Goal: Task Accomplishment & Management: Use online tool/utility

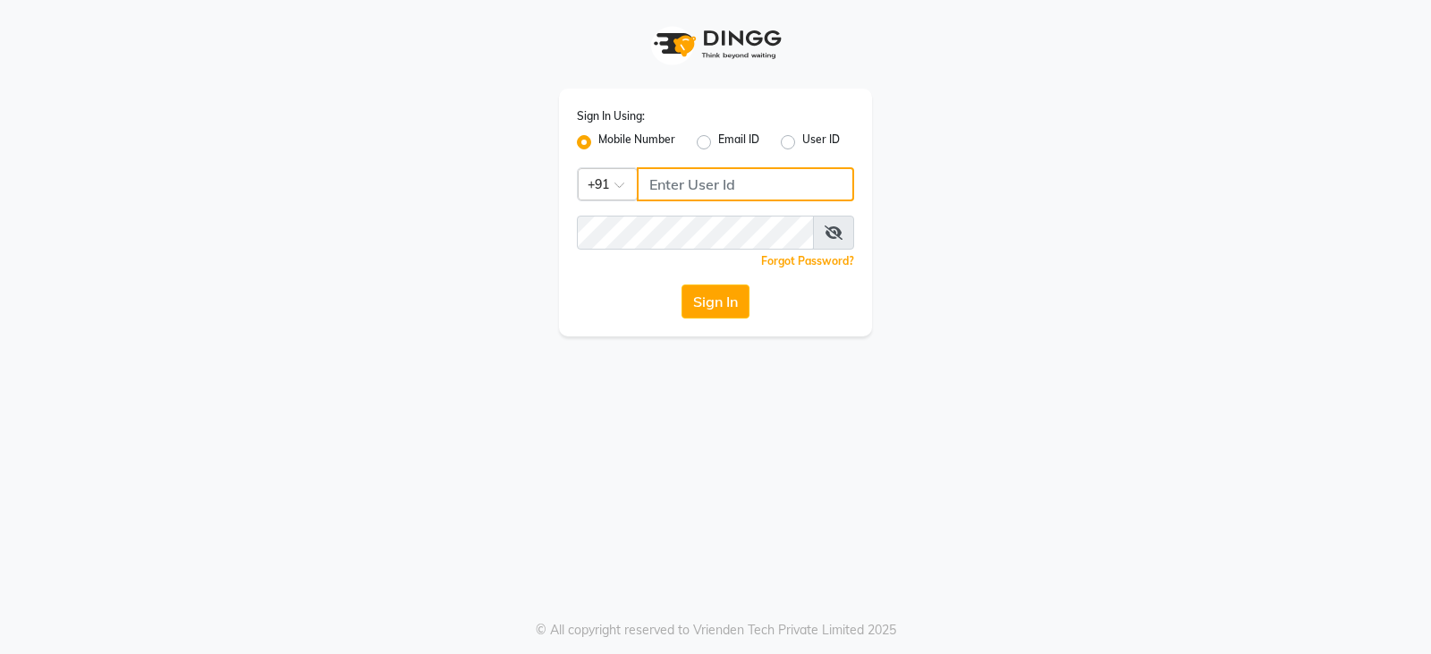
click at [686, 190] on input "Username" at bounding box center [745, 184] width 217 height 34
type input "8351088026"
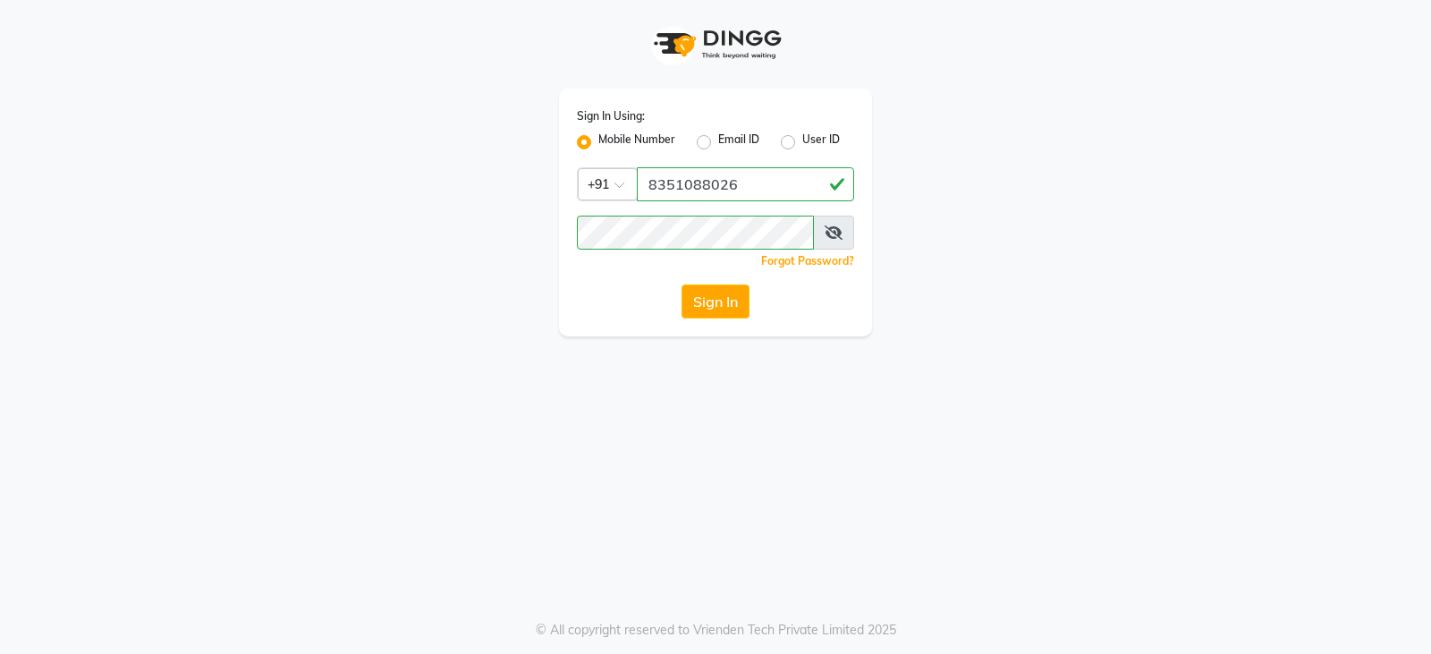
click at [837, 233] on icon at bounding box center [834, 232] width 18 height 14
click at [688, 301] on button "Sign In" at bounding box center [716, 301] width 68 height 34
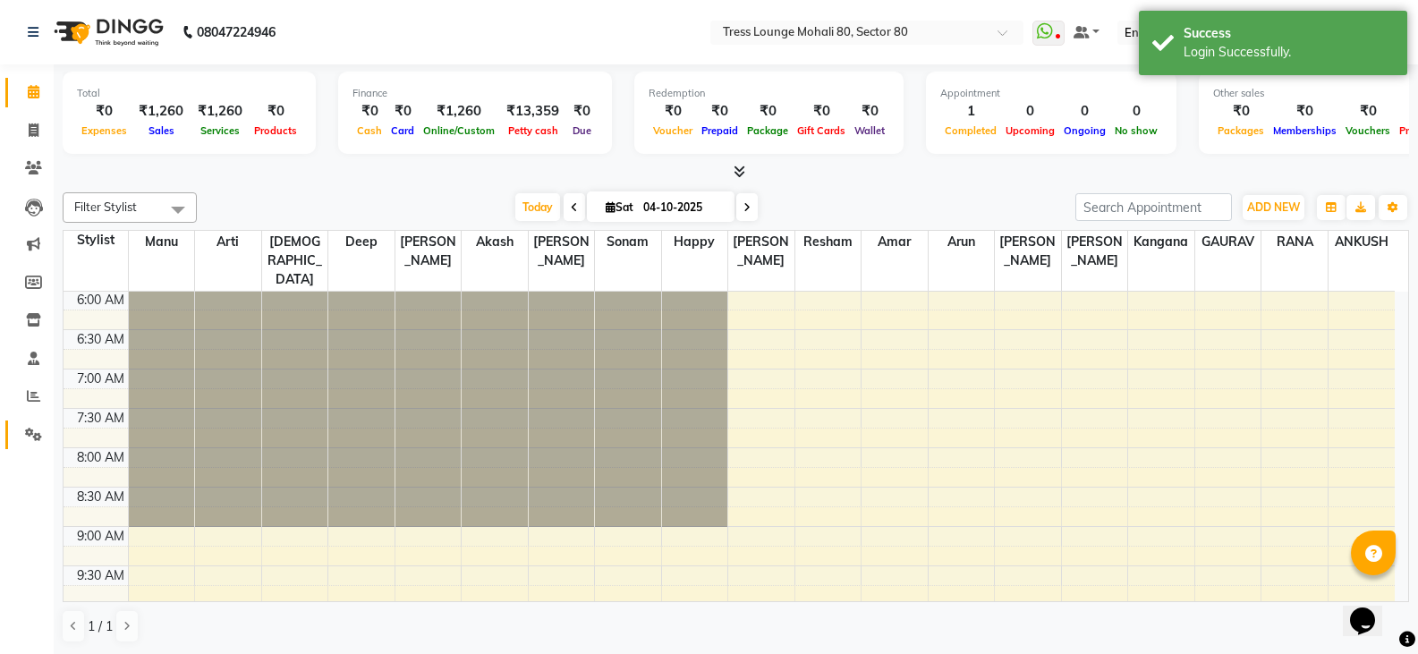
click at [33, 422] on link "Settings" at bounding box center [26, 435] width 43 height 30
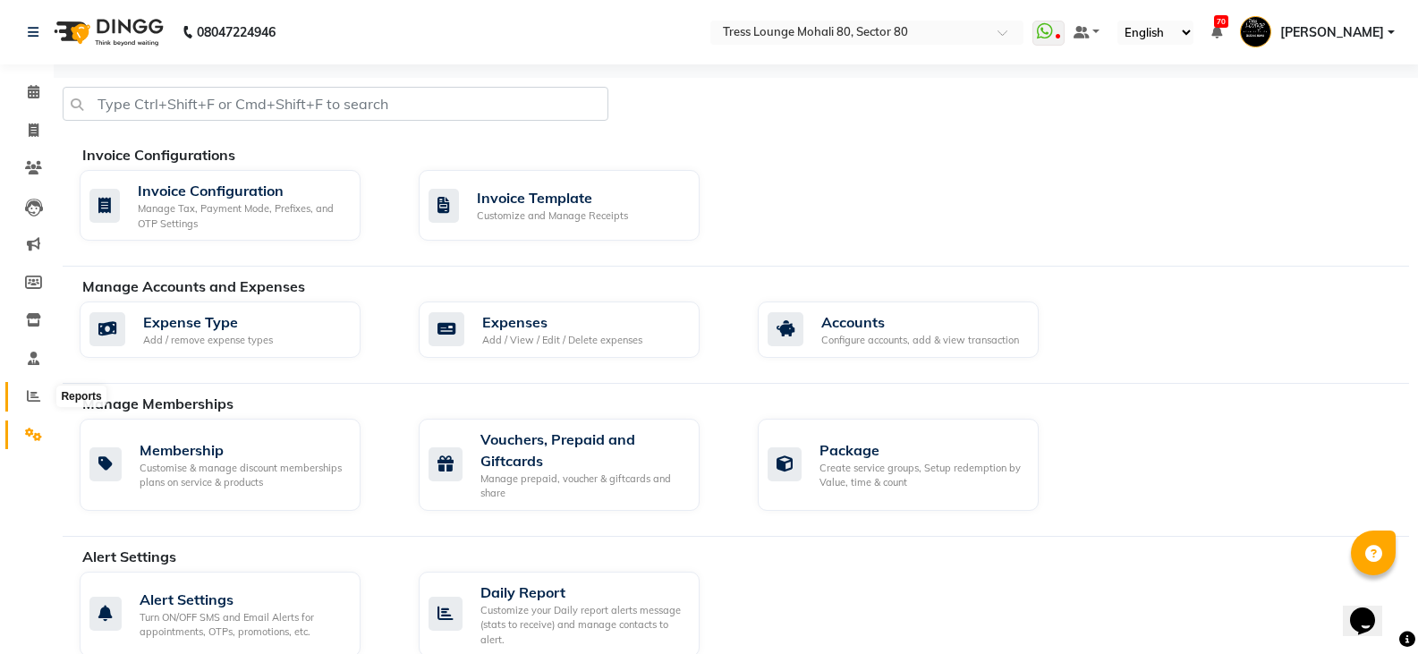
click at [22, 386] on span at bounding box center [33, 396] width 31 height 21
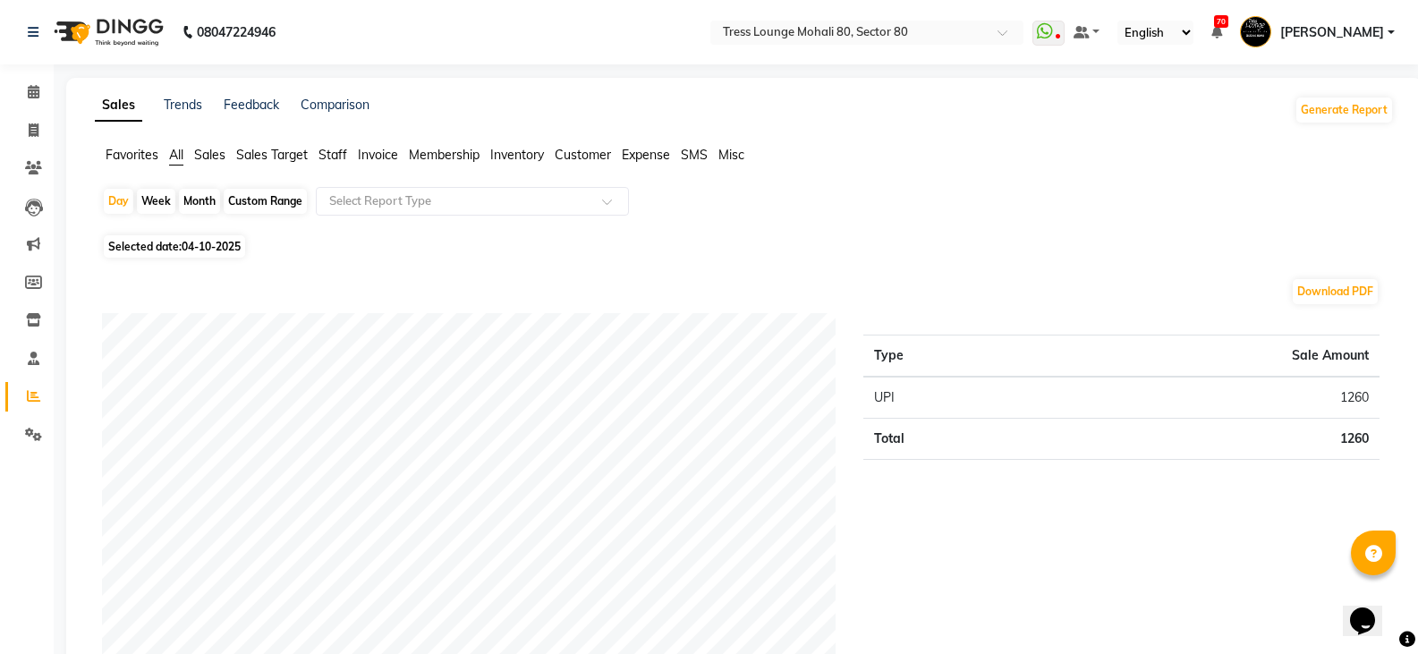
click at [250, 156] on span "Sales Target" at bounding box center [272, 155] width 72 height 16
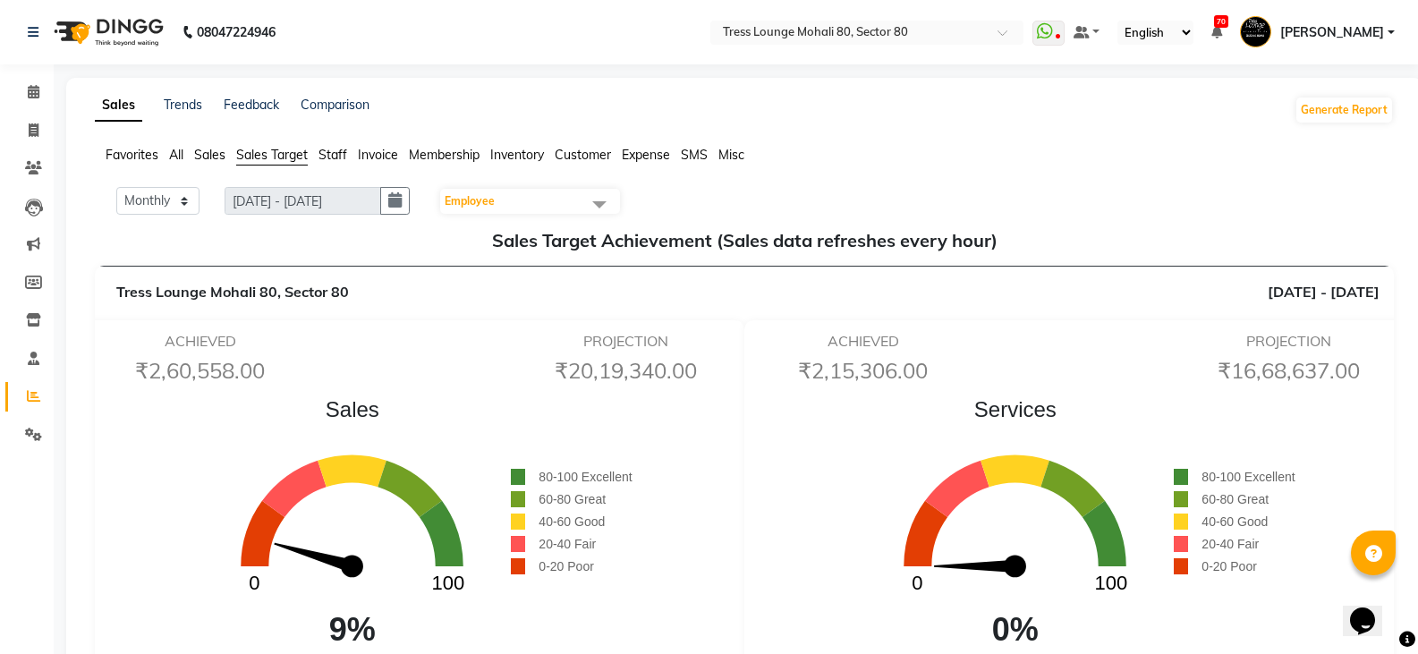
click at [206, 159] on span "Sales" at bounding box center [209, 155] width 31 height 16
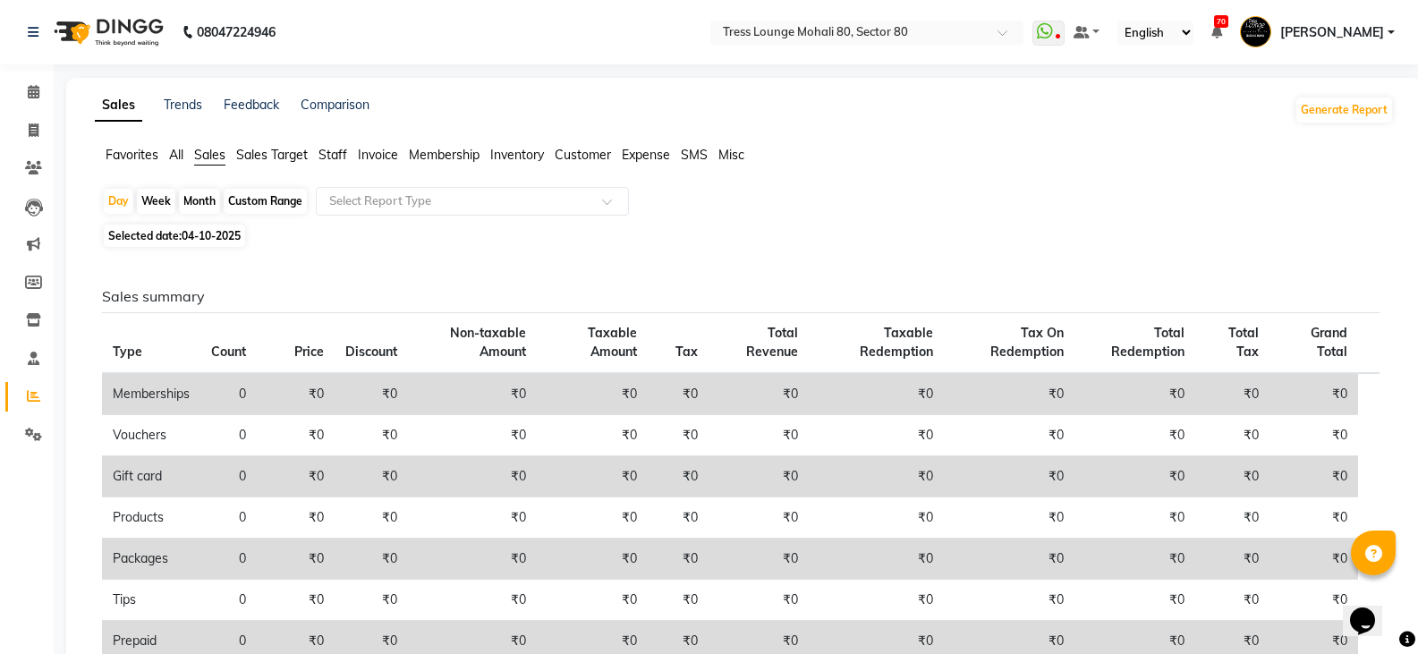
click at [334, 154] on span "Staff" at bounding box center [332, 155] width 29 height 16
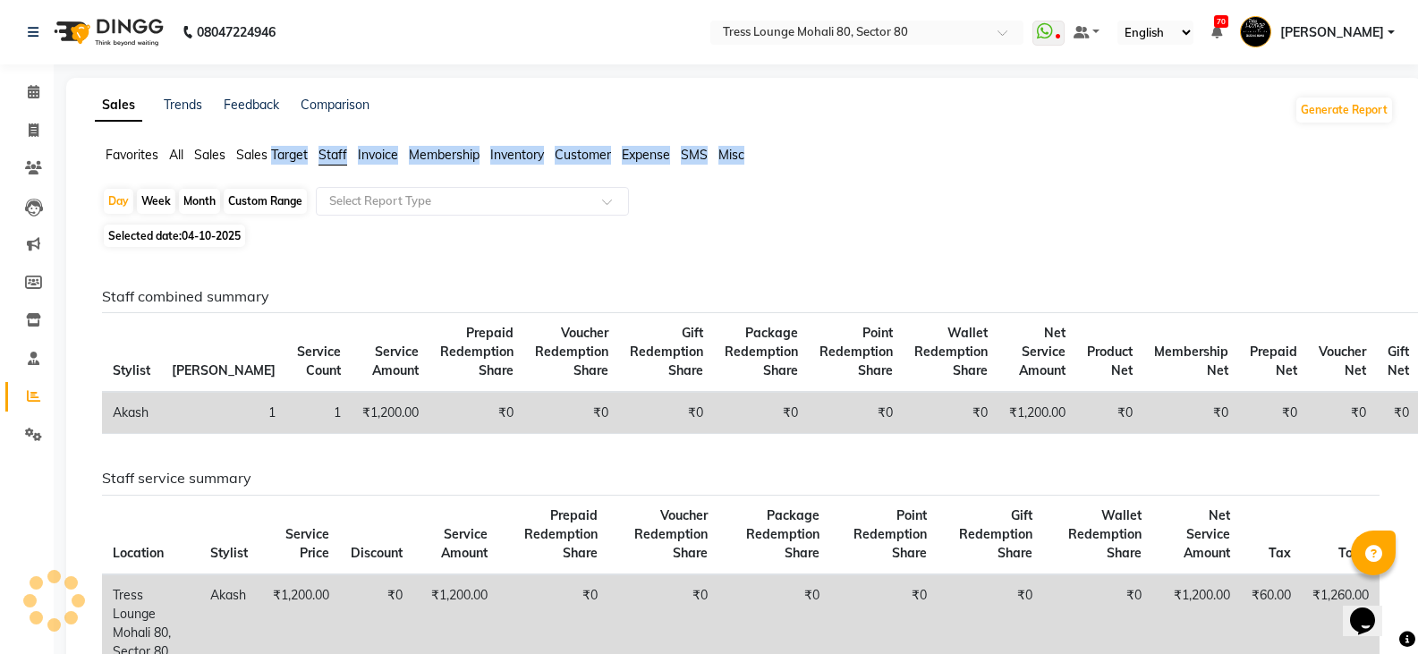
click at [326, 156] on span "Staff" at bounding box center [332, 155] width 29 height 16
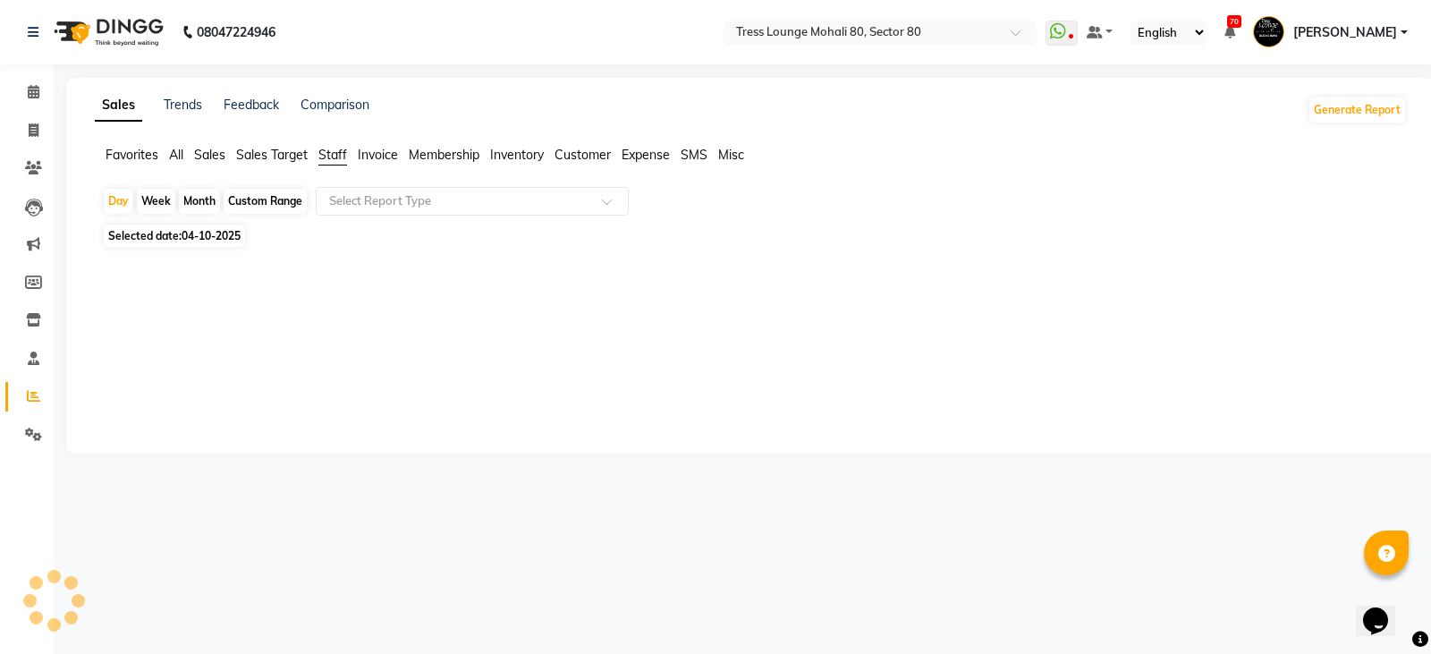
click at [250, 205] on div "Custom Range" at bounding box center [265, 201] width 83 height 25
select select "10"
select select "2025"
click at [202, 237] on span "04-10-2025" at bounding box center [211, 235] width 59 height 13
select select "10"
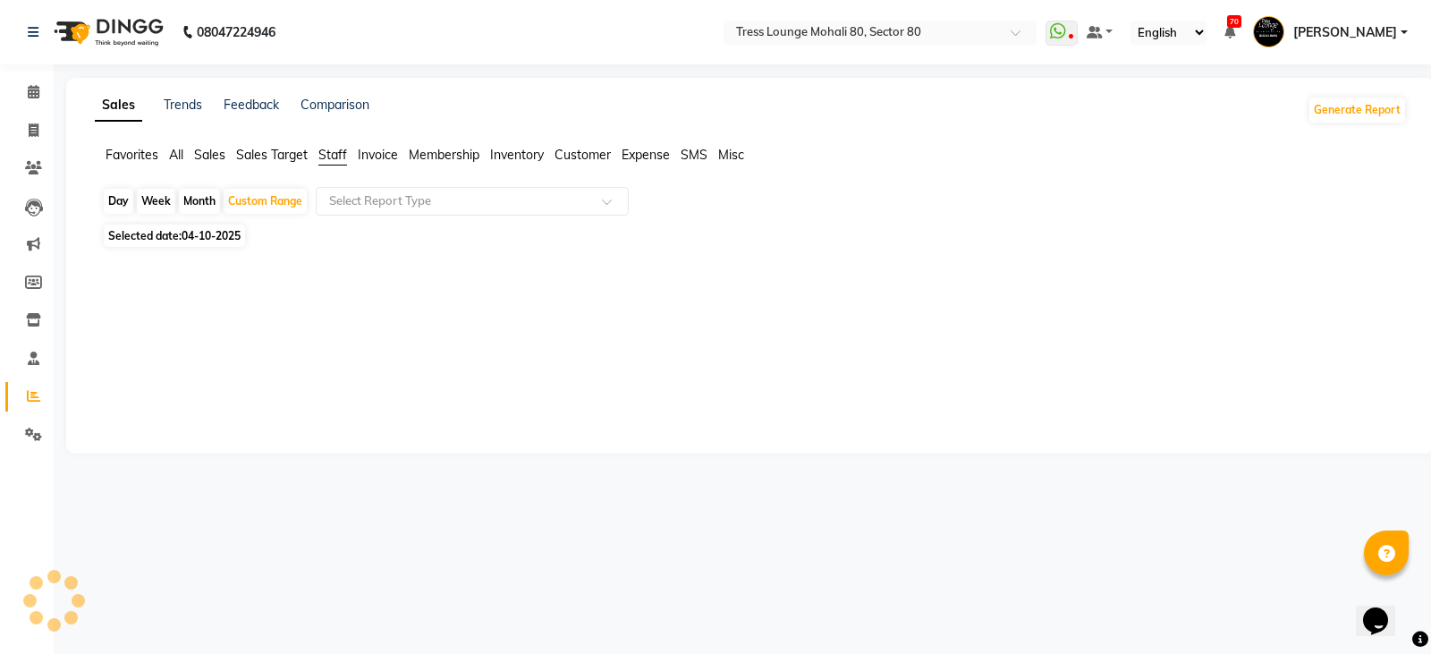
select select "2025"
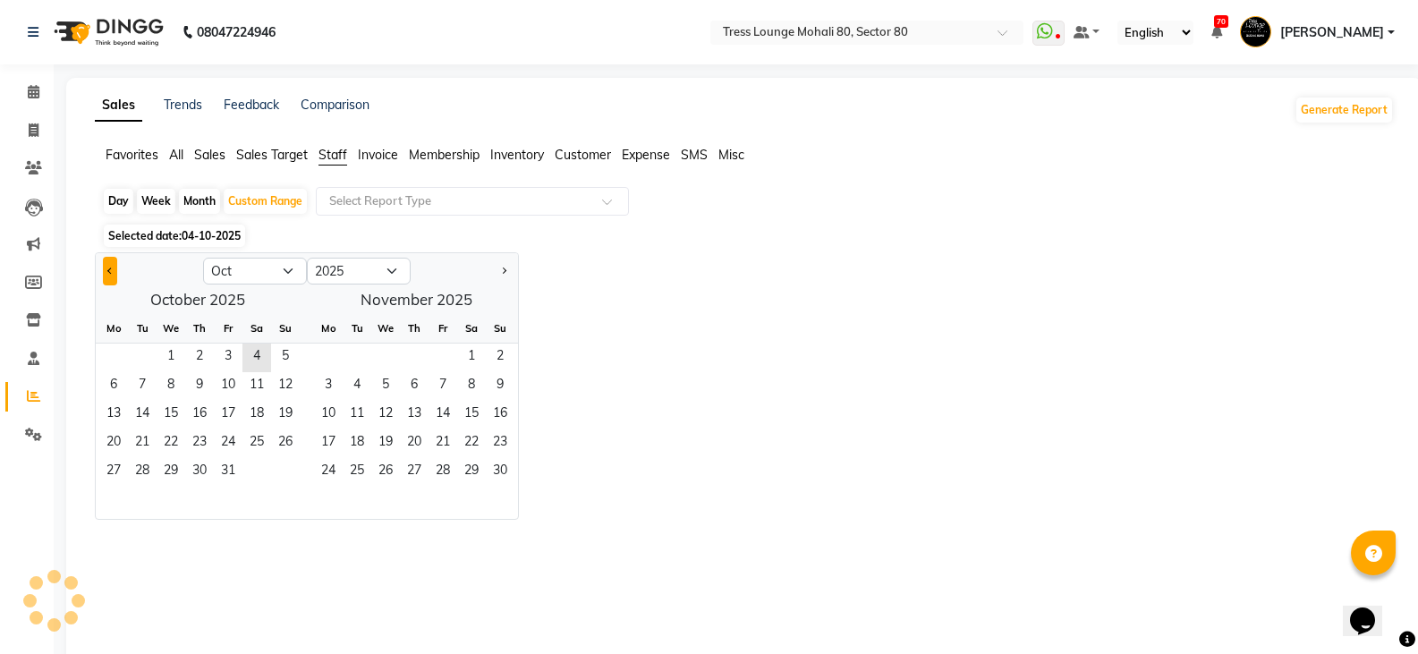
click at [111, 272] on span "Previous month" at bounding box center [110, 270] width 6 height 6
select select "9"
click at [100, 346] on span "1" at bounding box center [113, 358] width 29 height 29
click at [144, 471] on span "30" at bounding box center [142, 472] width 29 height 29
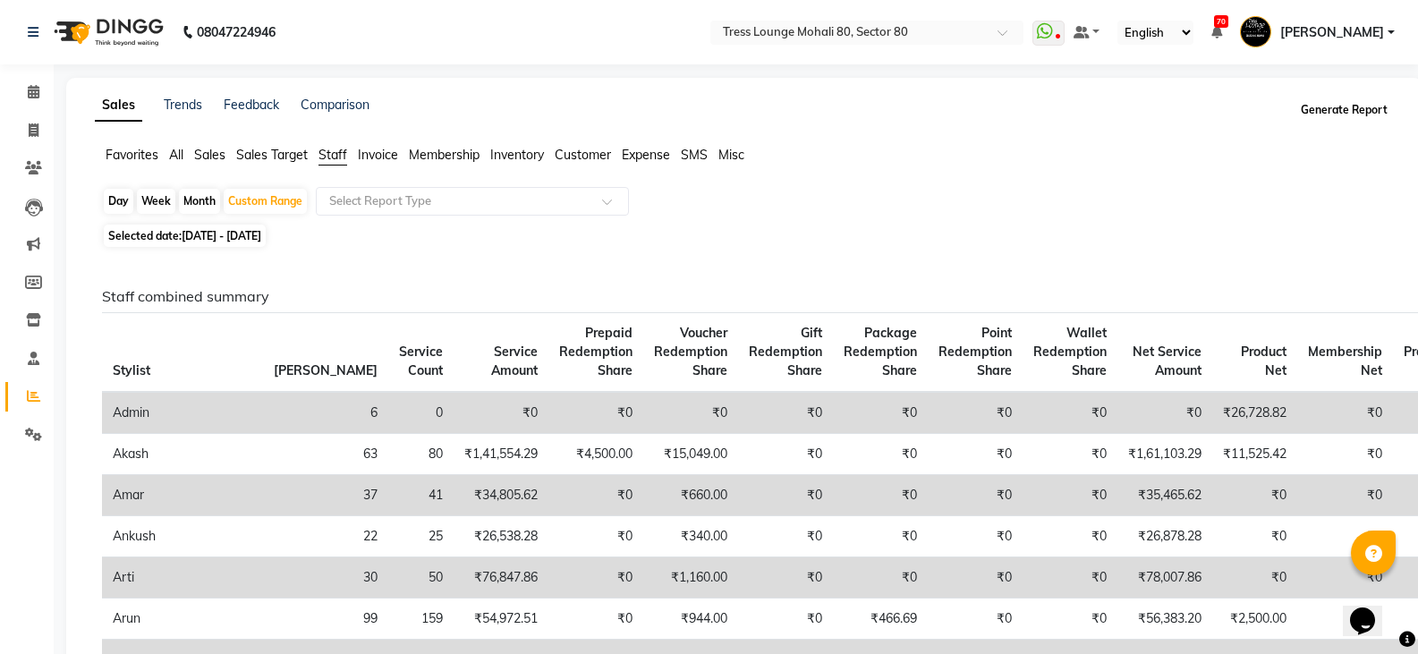
click at [1344, 108] on button "Generate Report" at bounding box center [1344, 110] width 96 height 25
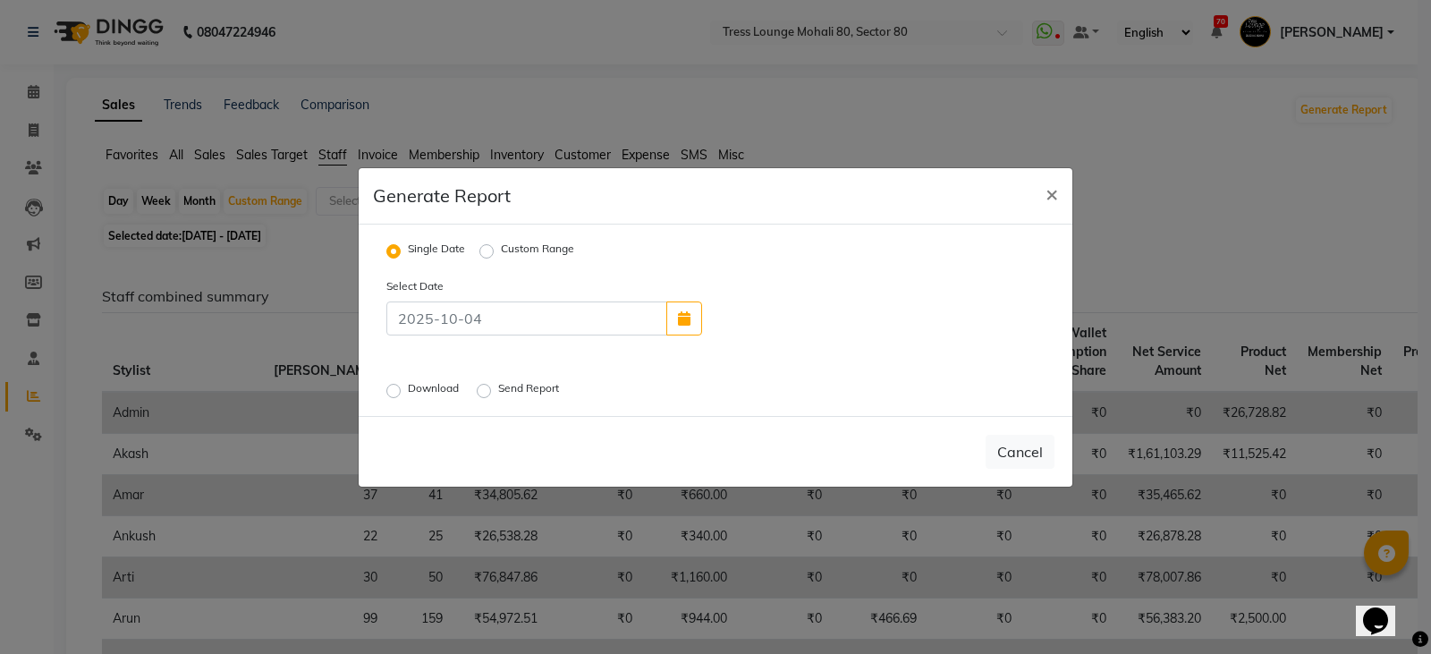
click at [954, 137] on ngb-modal-window "Generate Report × Single Date Custom Range Select Date Download Send Report Can…" at bounding box center [715, 327] width 1431 height 654
click at [1054, 198] on span "×" at bounding box center [1052, 193] width 13 height 27
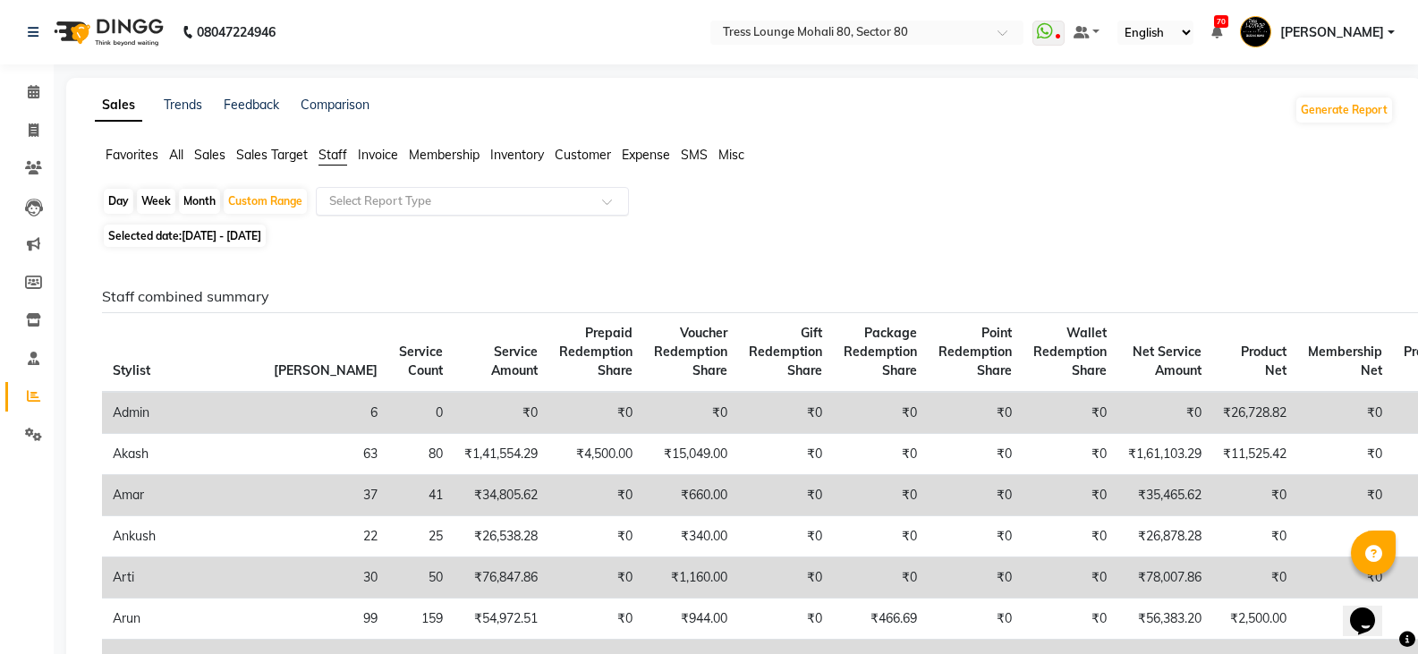
click at [488, 209] on input "text" at bounding box center [455, 201] width 258 height 18
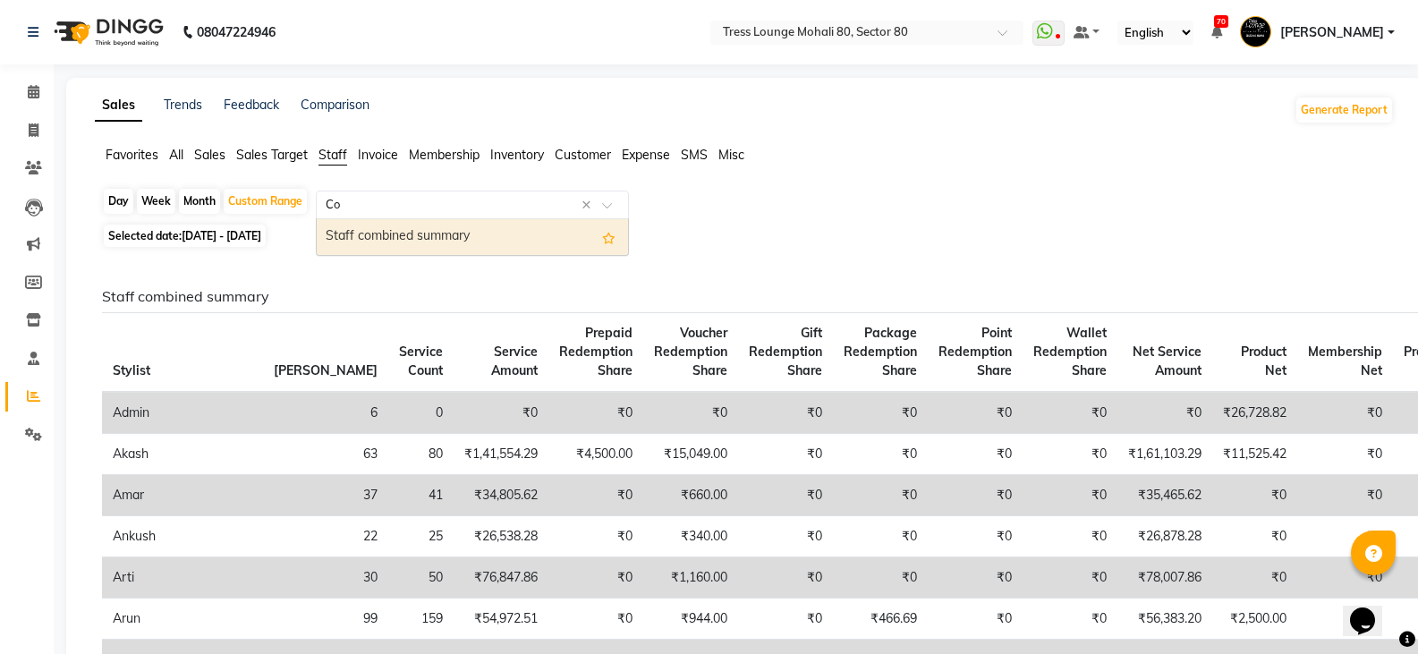
type input "Com"
click at [481, 229] on div "Staff combined summary" at bounding box center [472, 237] width 311 height 36
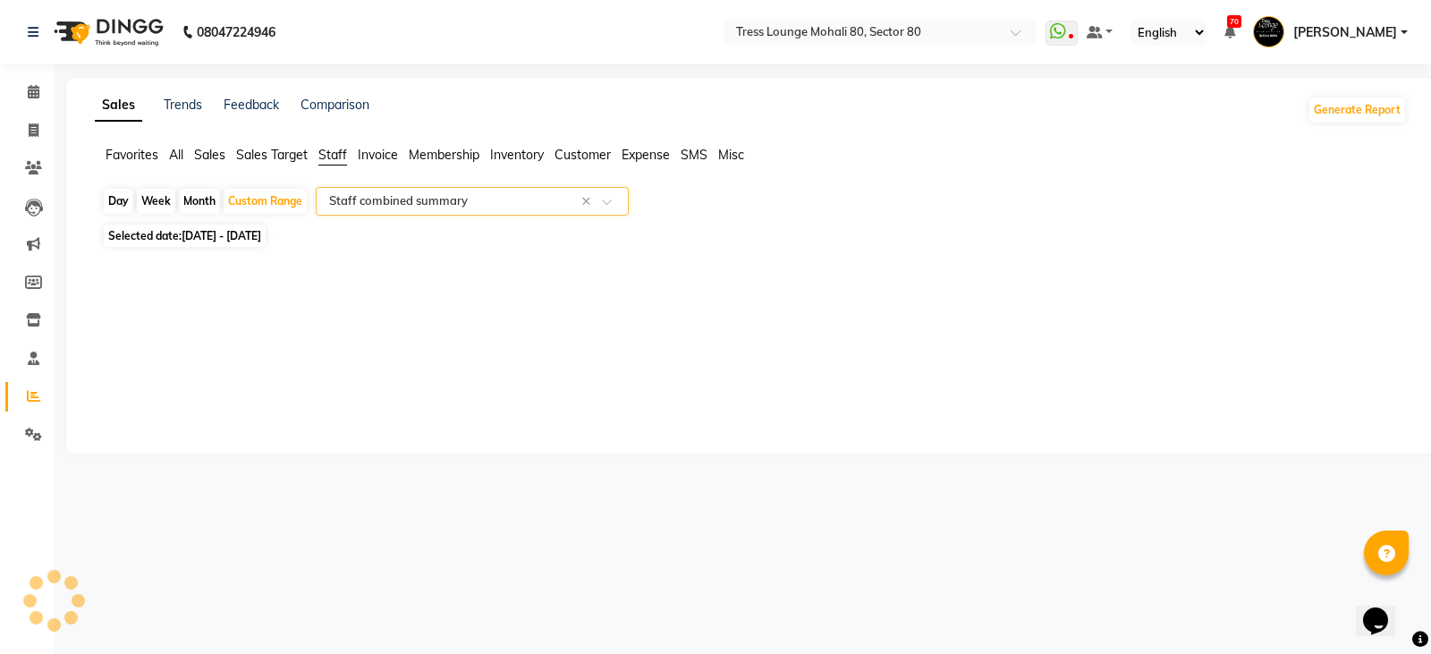
select select "filtered_report"
select select "pdf"
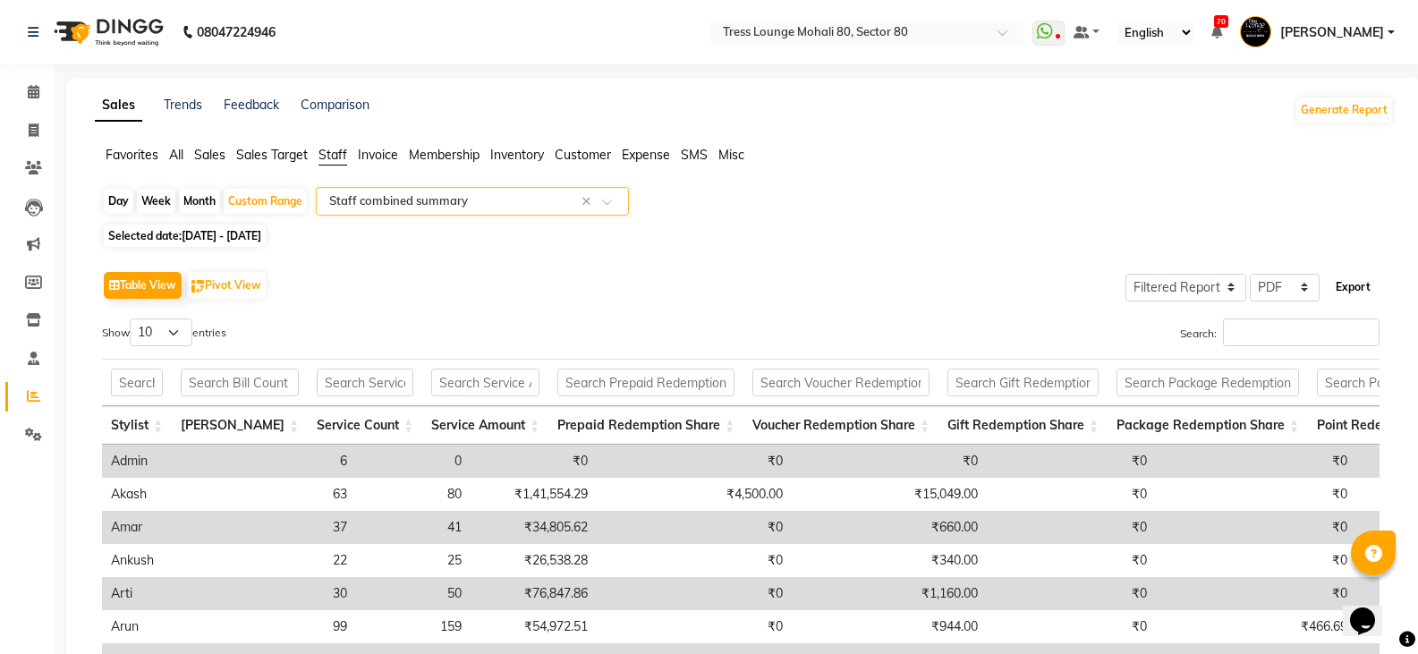
click at [1353, 286] on button "Export" at bounding box center [1352, 287] width 49 height 30
select select "sans-serif"
select select "10px"
select select "template_2"
select select "A4"
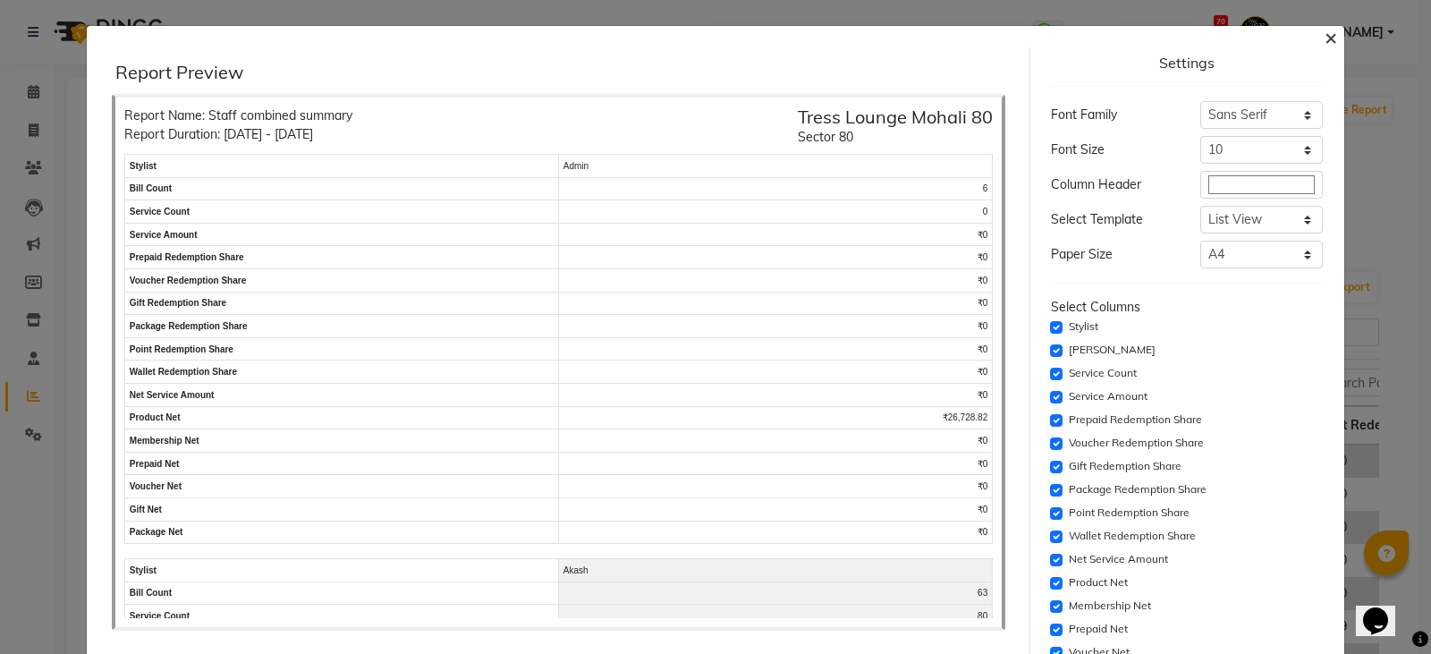
click at [1325, 31] on span "×" at bounding box center [1331, 36] width 13 height 27
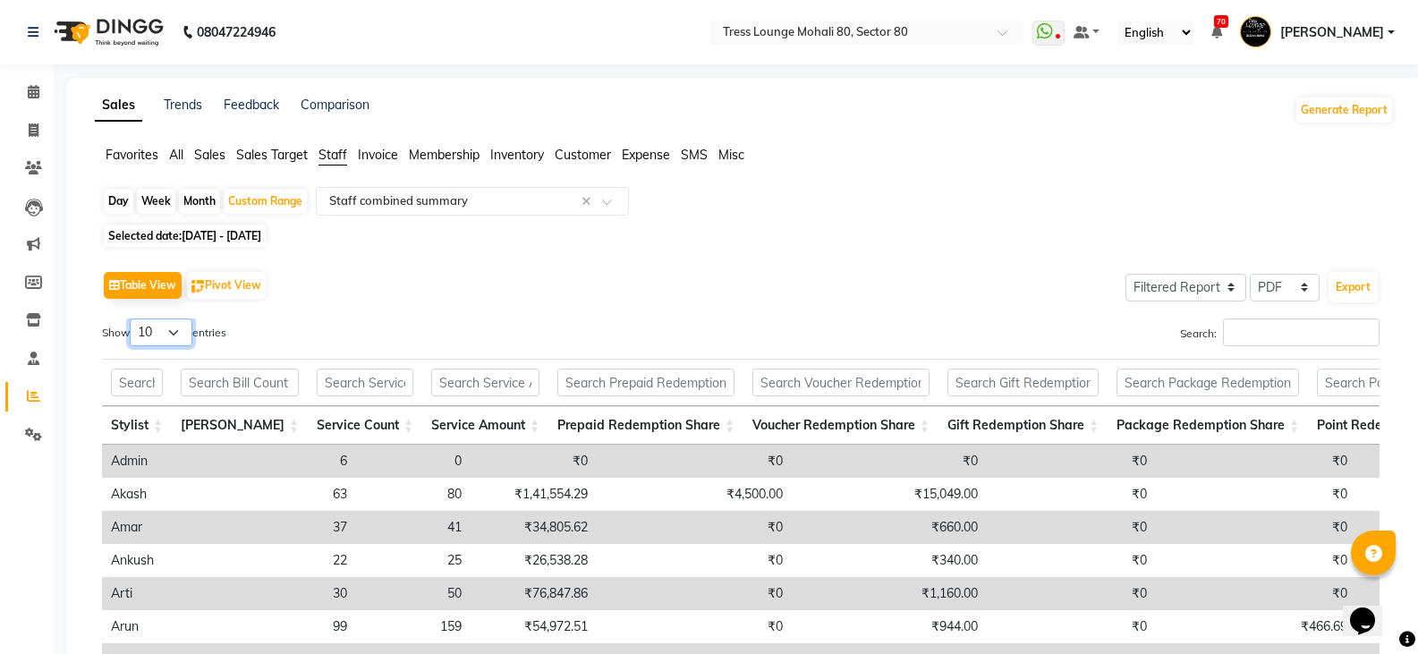
click at [171, 328] on select "10 25 50 100" at bounding box center [161, 332] width 63 height 28
select select "100"
click at [132, 318] on select "10 25 50 100" at bounding box center [161, 332] width 63 height 28
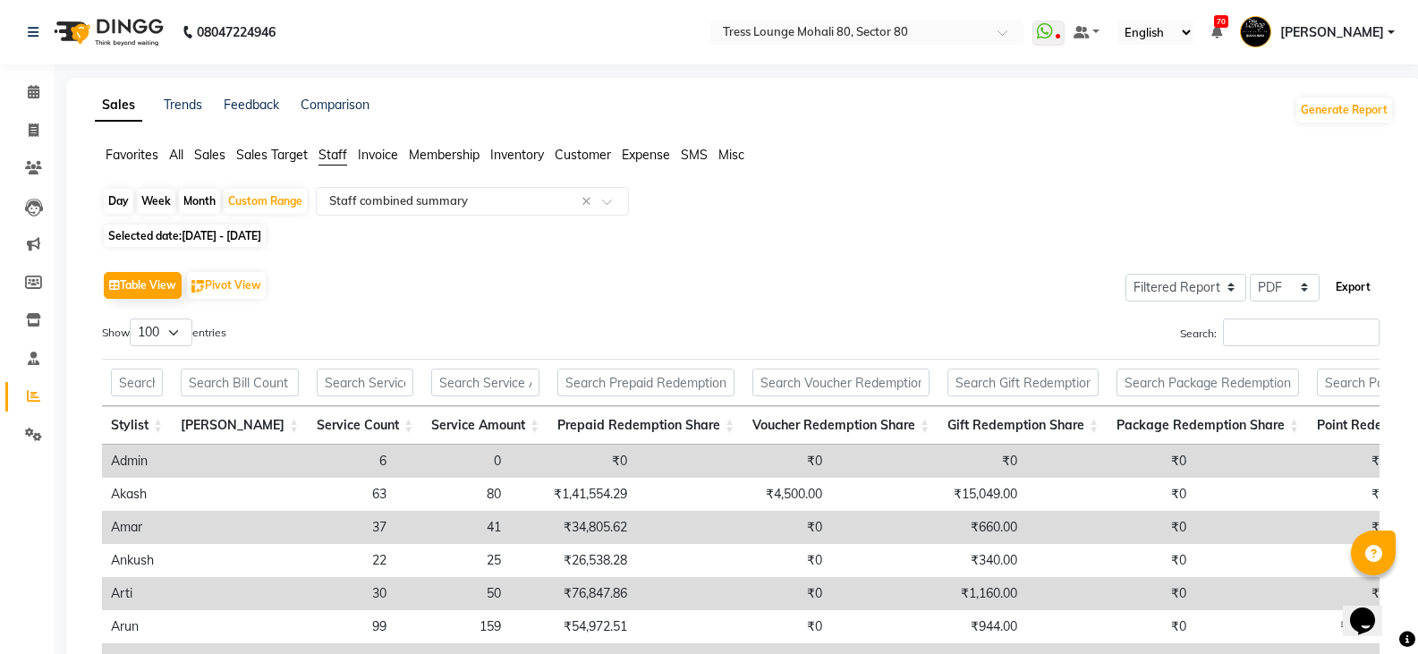
click at [1360, 287] on button "Export" at bounding box center [1352, 287] width 49 height 30
select select "sans-serif"
select select "10px"
select select "template_2"
select select "A4"
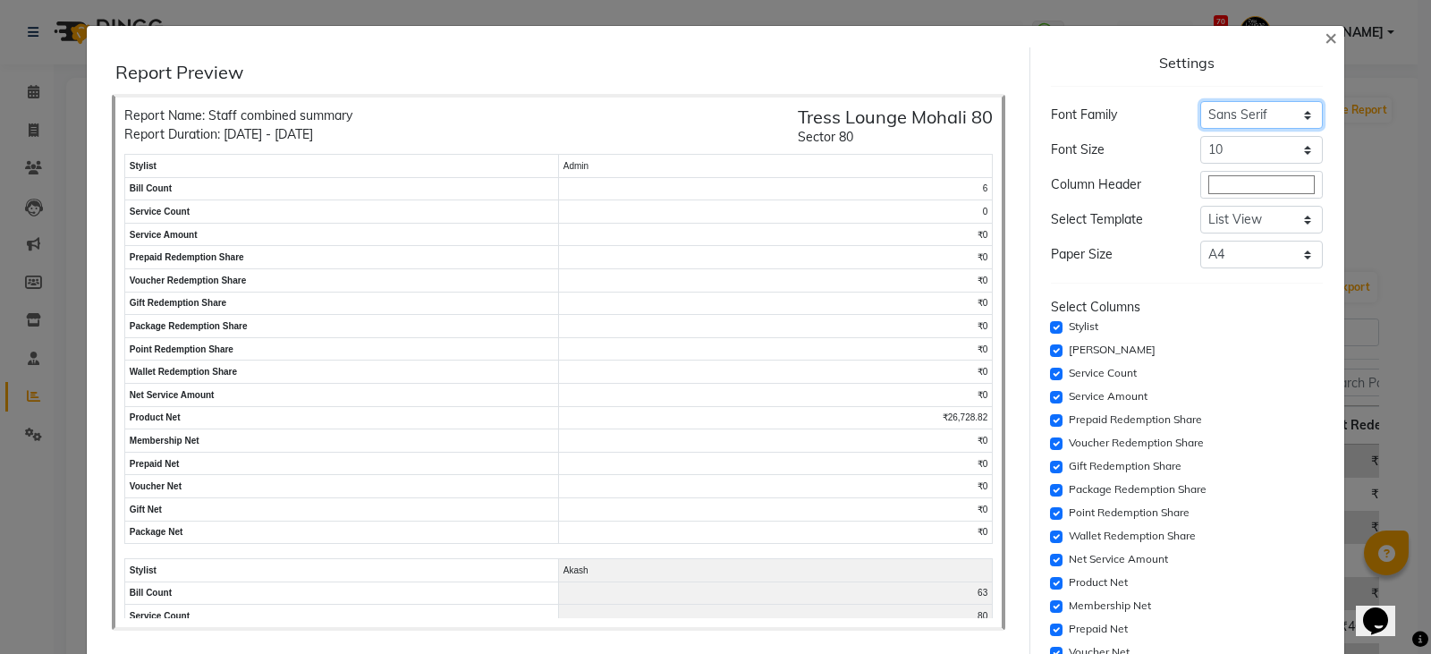
click at [1243, 116] on select "Select Sans Serif Monospace Serif" at bounding box center [1262, 115] width 123 height 28
click at [1311, 37] on button "×" at bounding box center [1331, 37] width 41 height 50
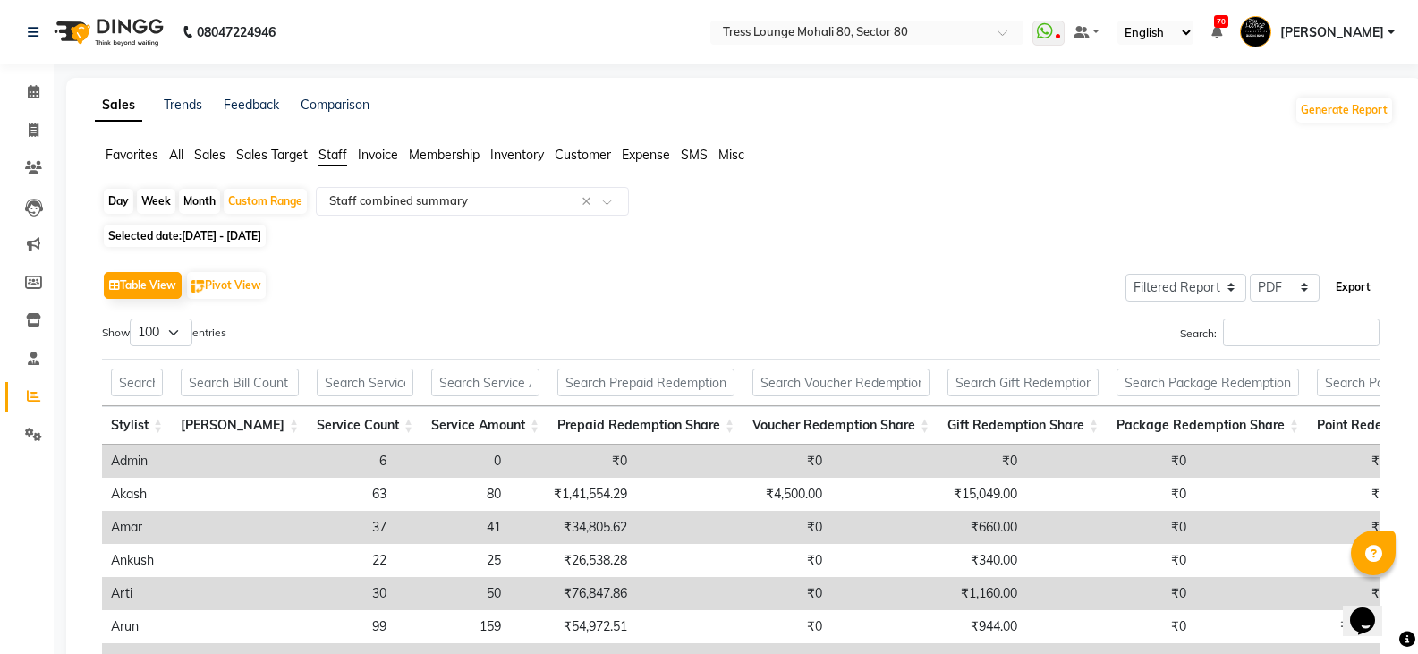
click at [1348, 284] on button "Export" at bounding box center [1352, 287] width 49 height 30
select select "sans-serif"
select select "10px"
select select "template_2"
select select "A4"
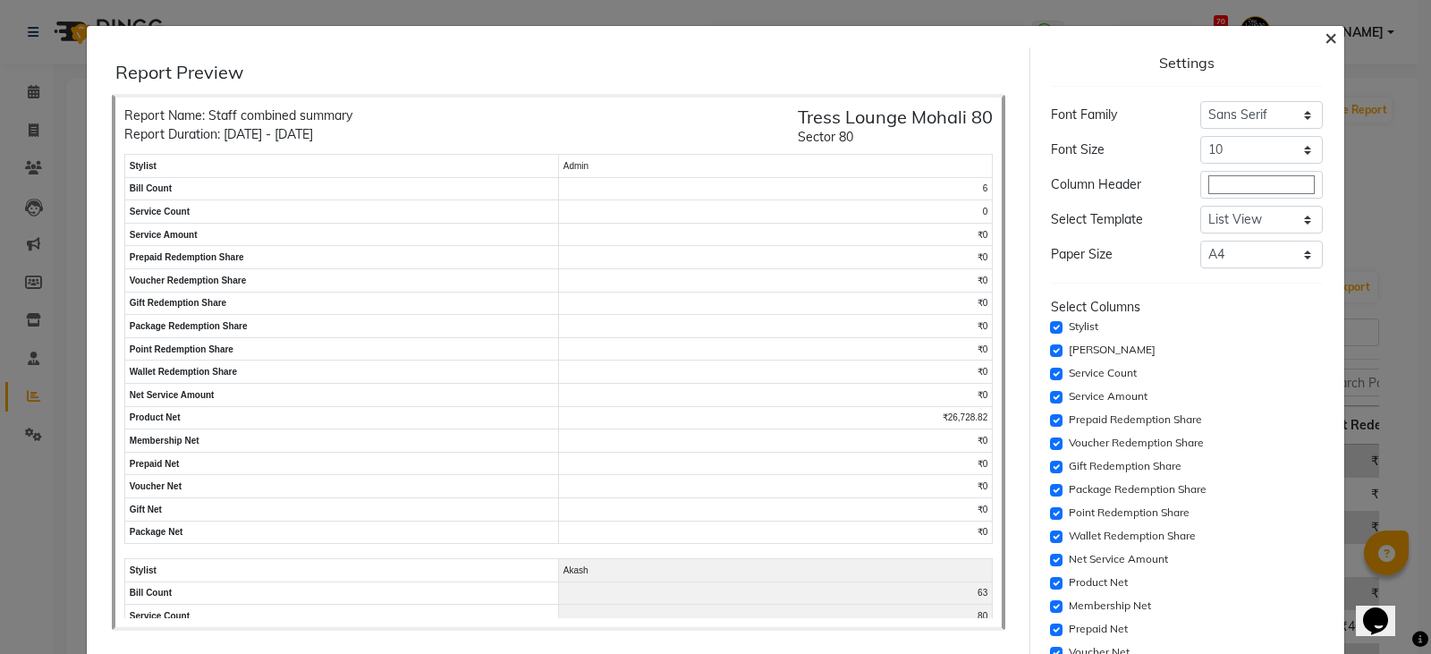
click at [1325, 44] on span "×" at bounding box center [1331, 36] width 13 height 27
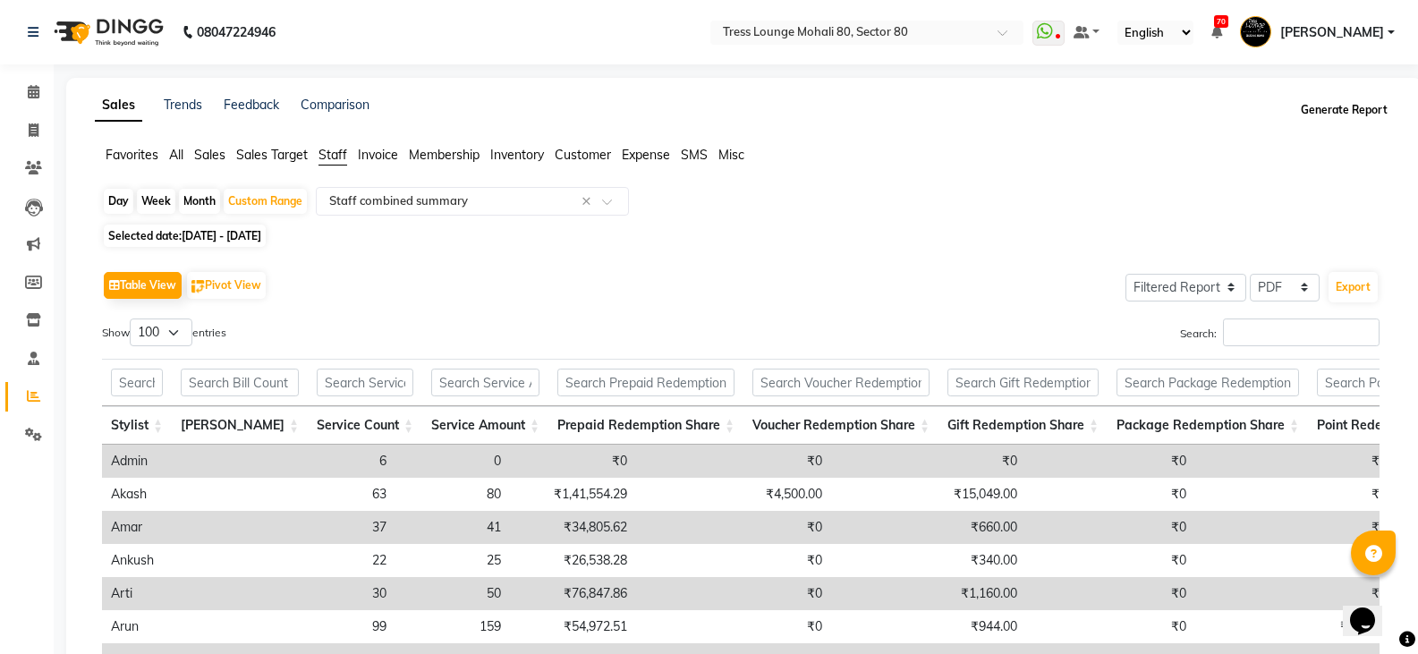
click at [1344, 105] on button "Generate Report" at bounding box center [1344, 110] width 96 height 25
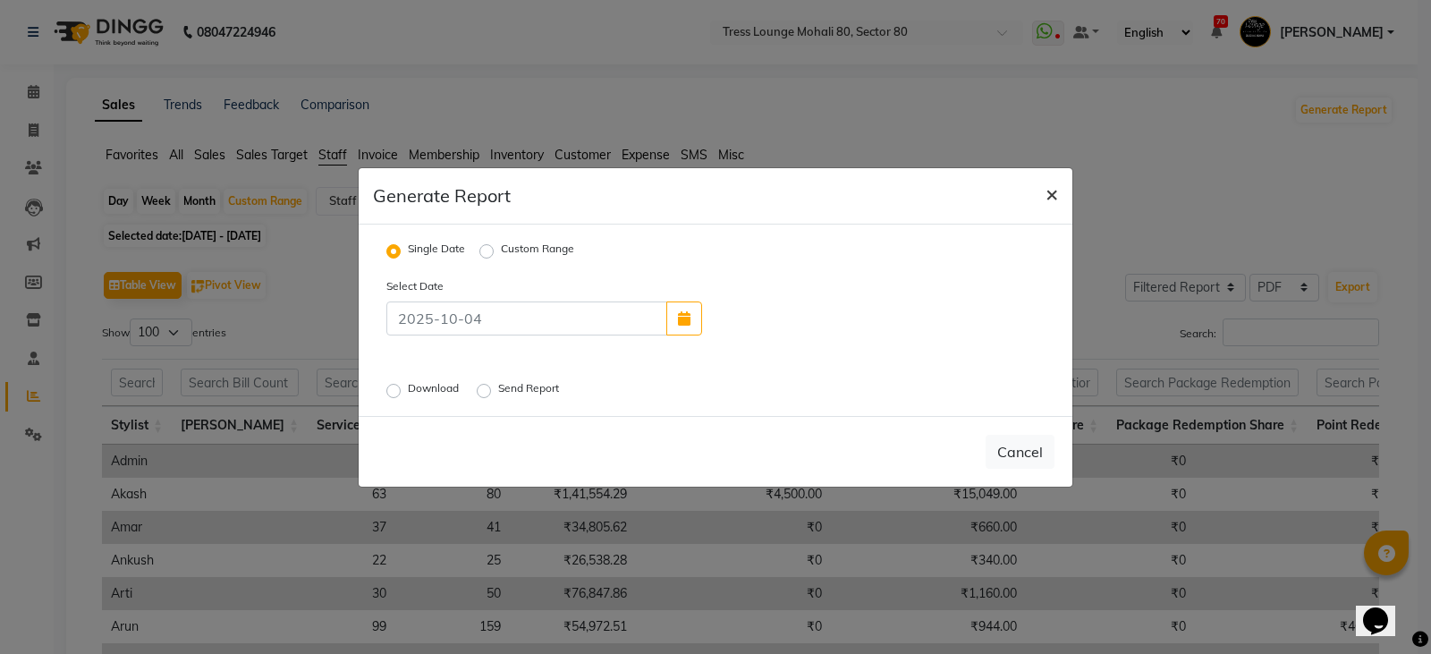
click at [1058, 195] on button "×" at bounding box center [1051, 193] width 41 height 50
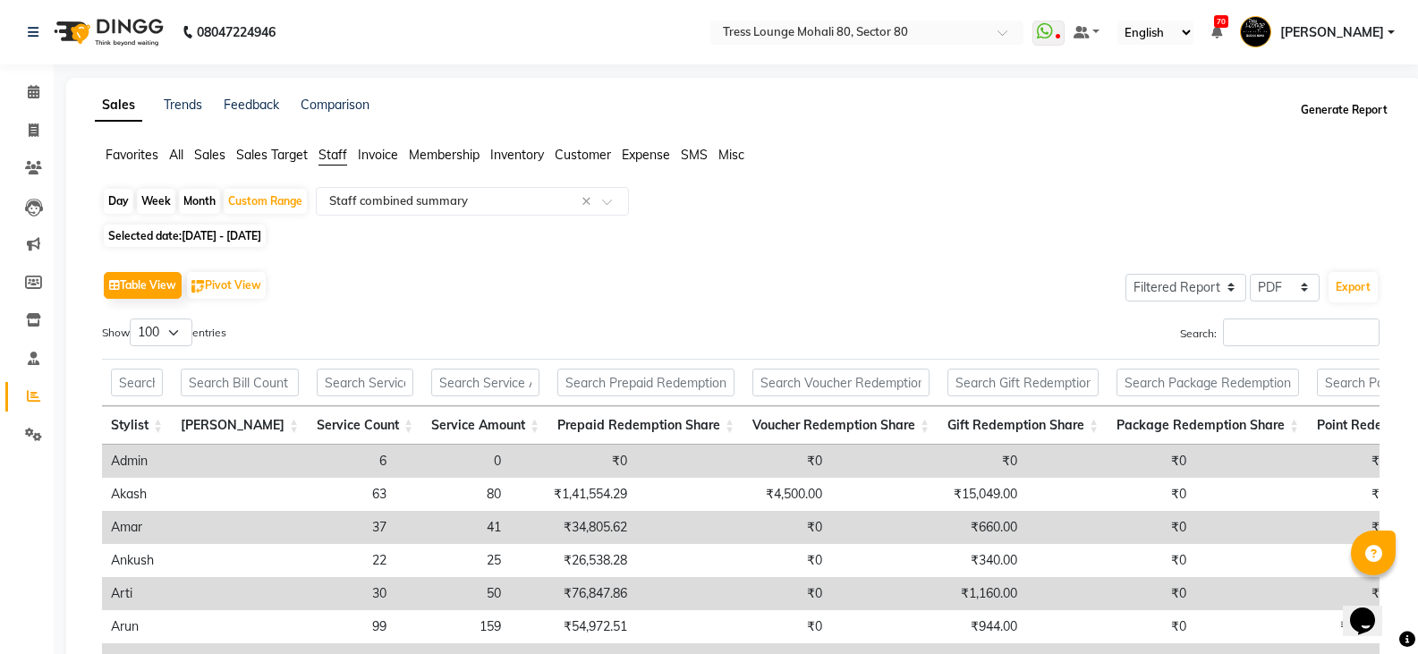
click at [1330, 121] on button "Generate Report" at bounding box center [1344, 110] width 96 height 25
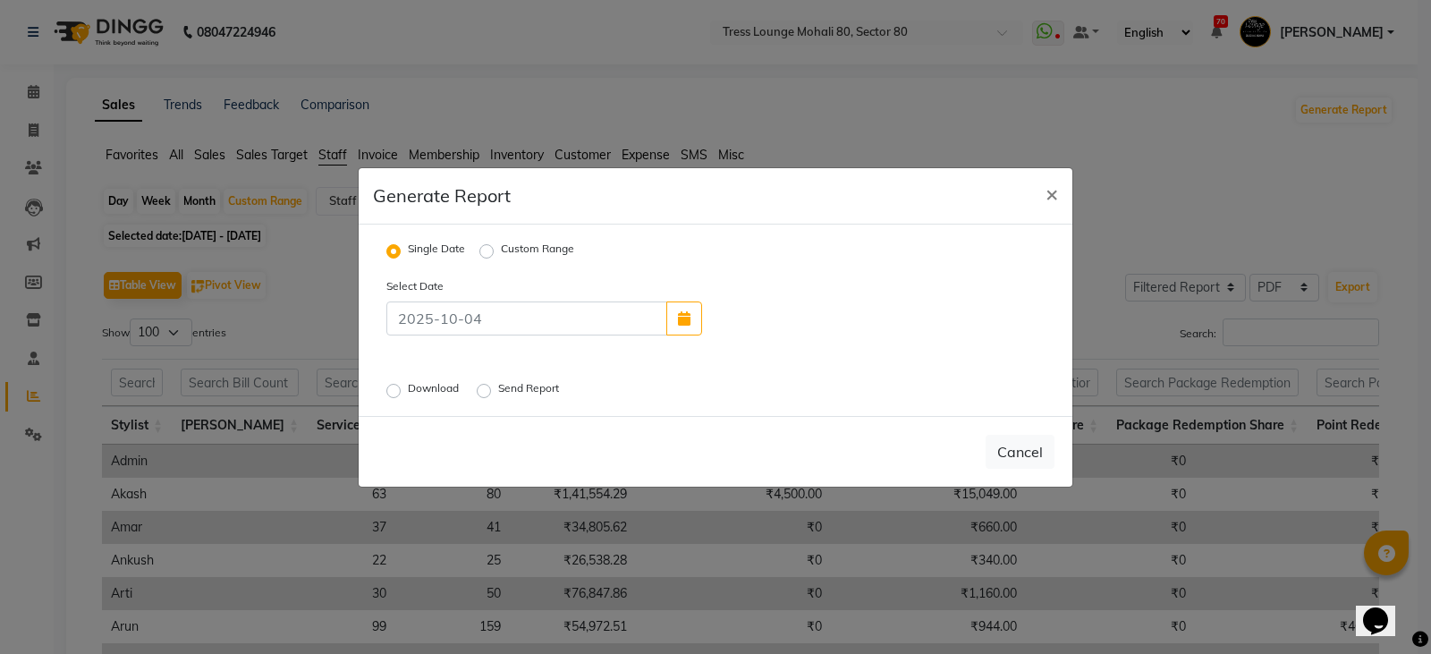
click at [432, 388] on label "Download" at bounding box center [435, 390] width 55 height 21
click at [403, 388] on input "Download" at bounding box center [396, 390] width 13 height 13
radio input "true"
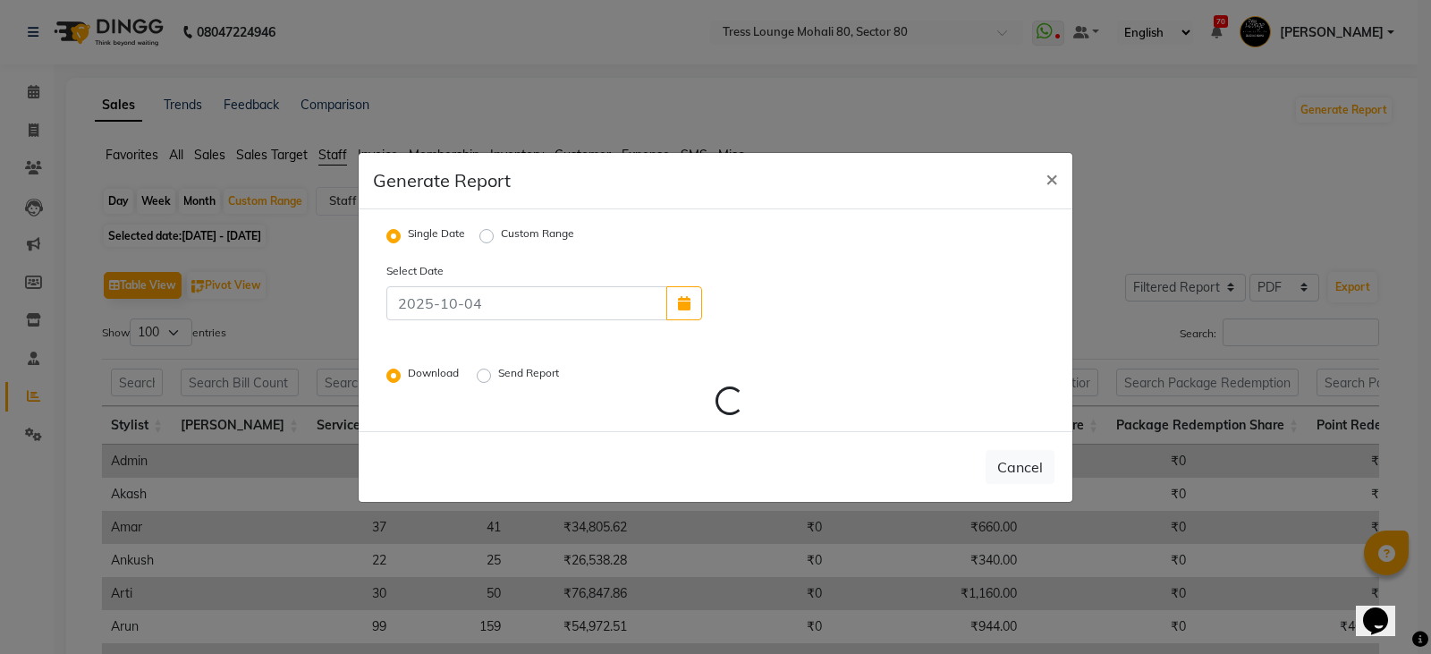
click at [501, 238] on label "Custom Range" at bounding box center [537, 235] width 73 height 21
click at [487, 238] on input "Custom Range" at bounding box center [489, 235] width 13 height 13
radio input "true"
select select "10"
select select "2025"
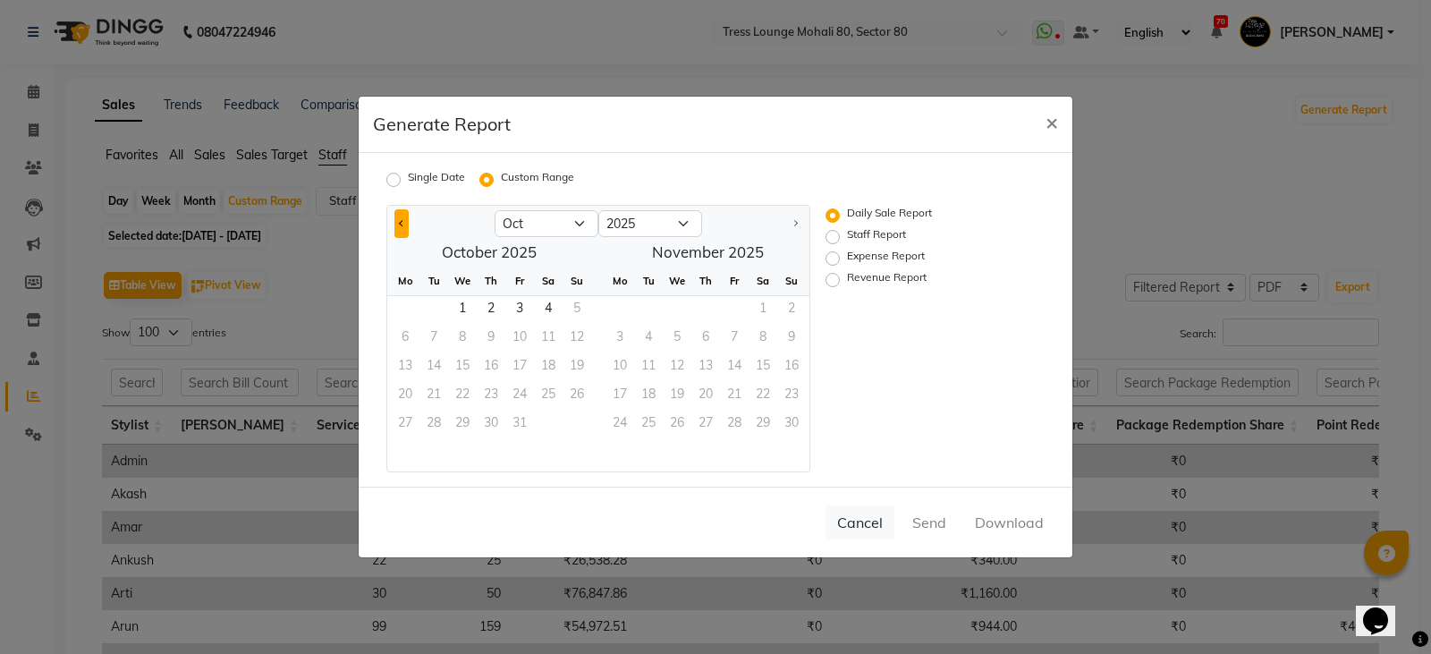
click at [404, 224] on span "Previous month" at bounding box center [402, 222] width 6 height 6
select select "9"
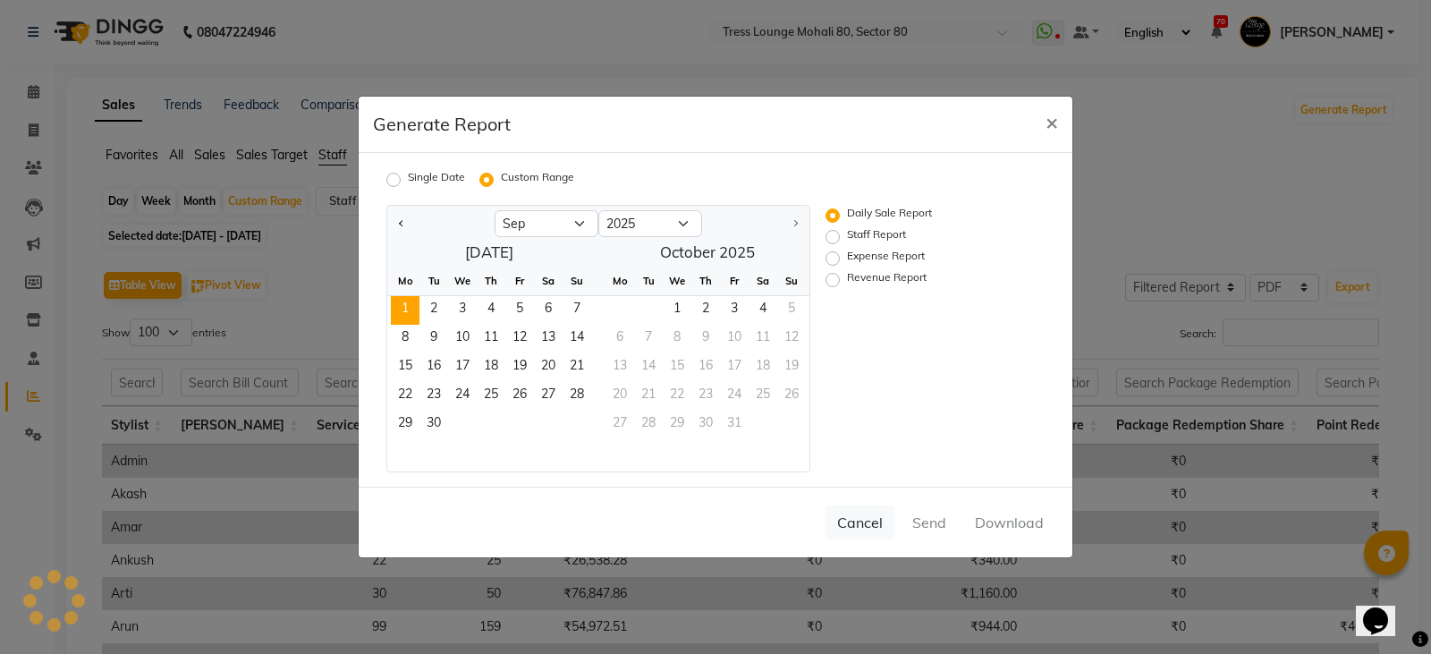
click at [411, 310] on span "1" at bounding box center [405, 310] width 29 height 29
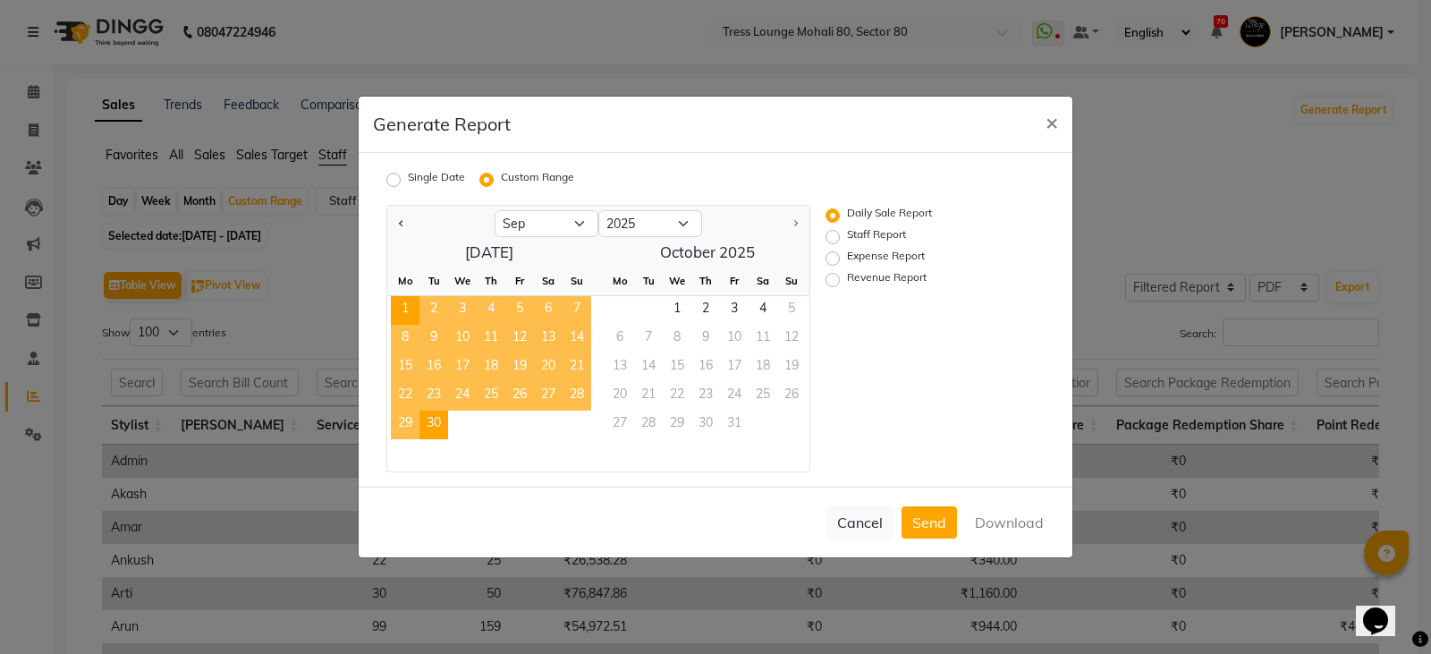
click at [429, 425] on span "30" at bounding box center [434, 425] width 29 height 29
click at [994, 547] on div "Cancel Send Download" at bounding box center [716, 522] width 714 height 71
click at [1010, 532] on button "Download" at bounding box center [1009, 522] width 90 height 32
click at [1056, 118] on span "×" at bounding box center [1052, 121] width 13 height 27
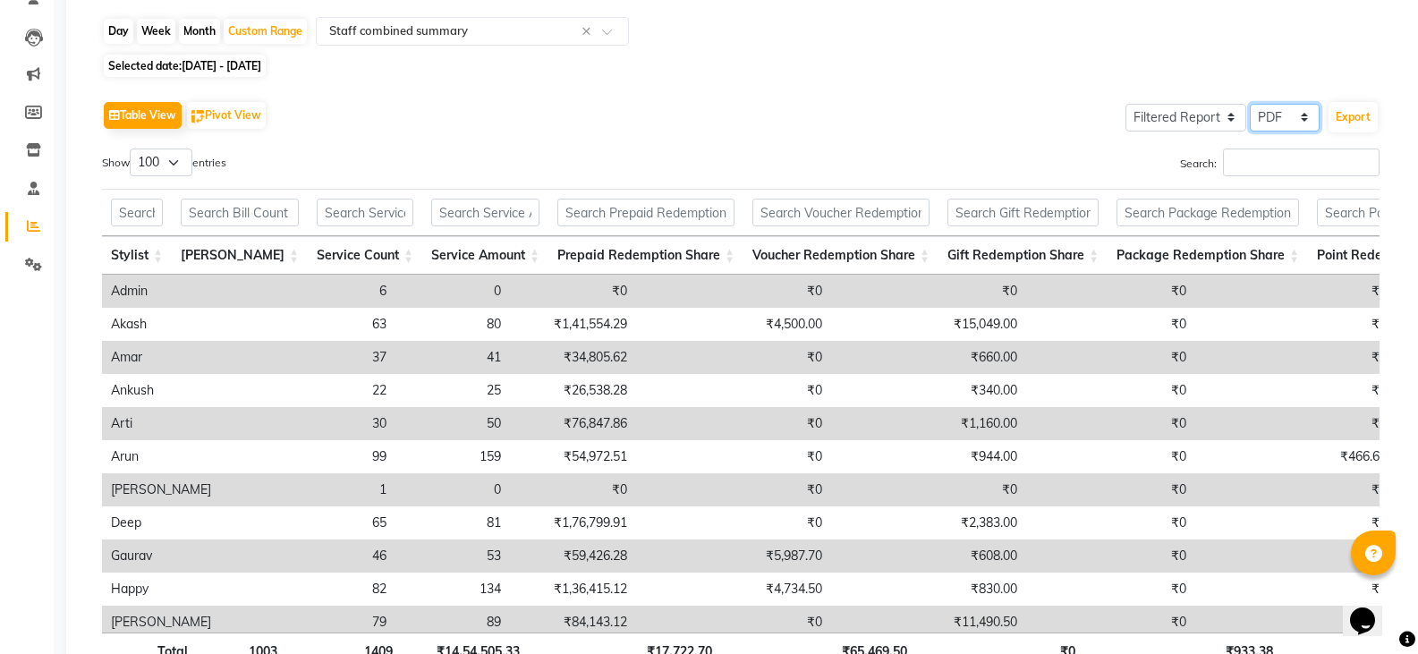
click at [1289, 124] on select "Select CSV PDF" at bounding box center [1285, 118] width 70 height 28
select select "csv"
click at [1250, 104] on select "Select CSV PDF" at bounding box center [1285, 118] width 70 height 28
click at [1345, 118] on button "Export" at bounding box center [1352, 117] width 49 height 30
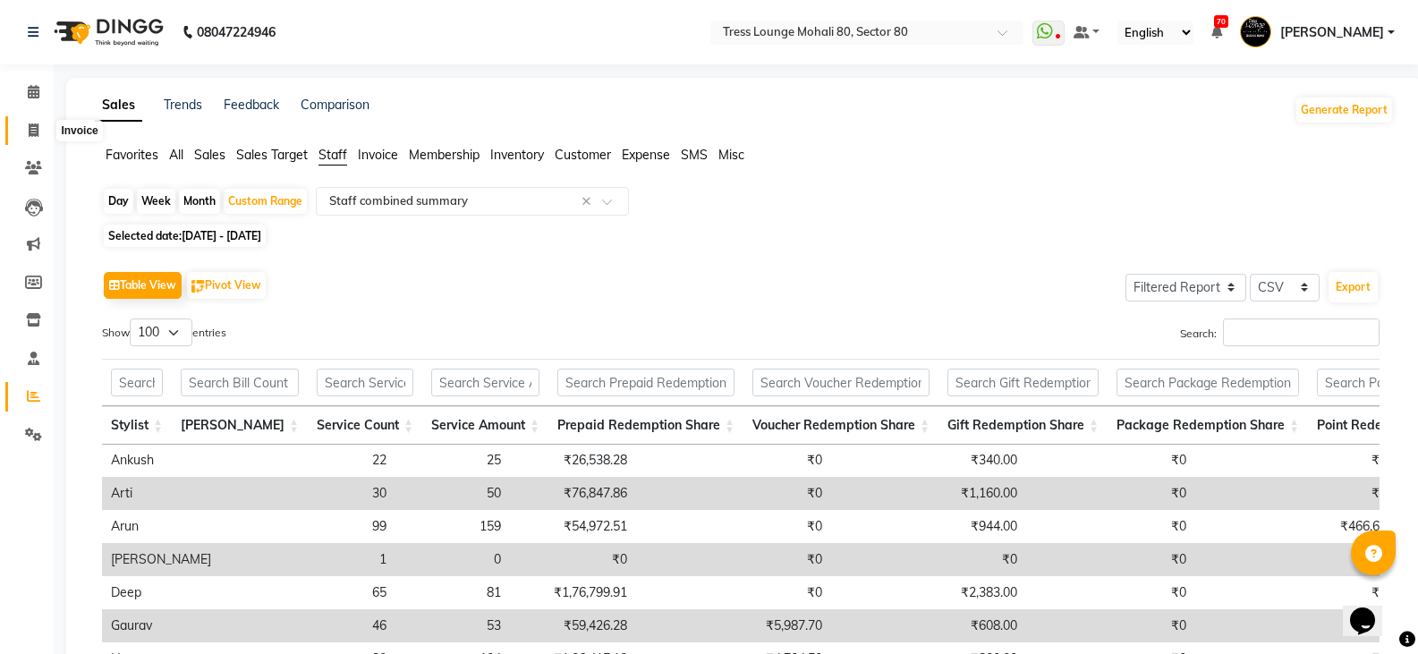
click at [29, 123] on icon at bounding box center [34, 129] width 10 height 13
select select "4973"
select select "service"
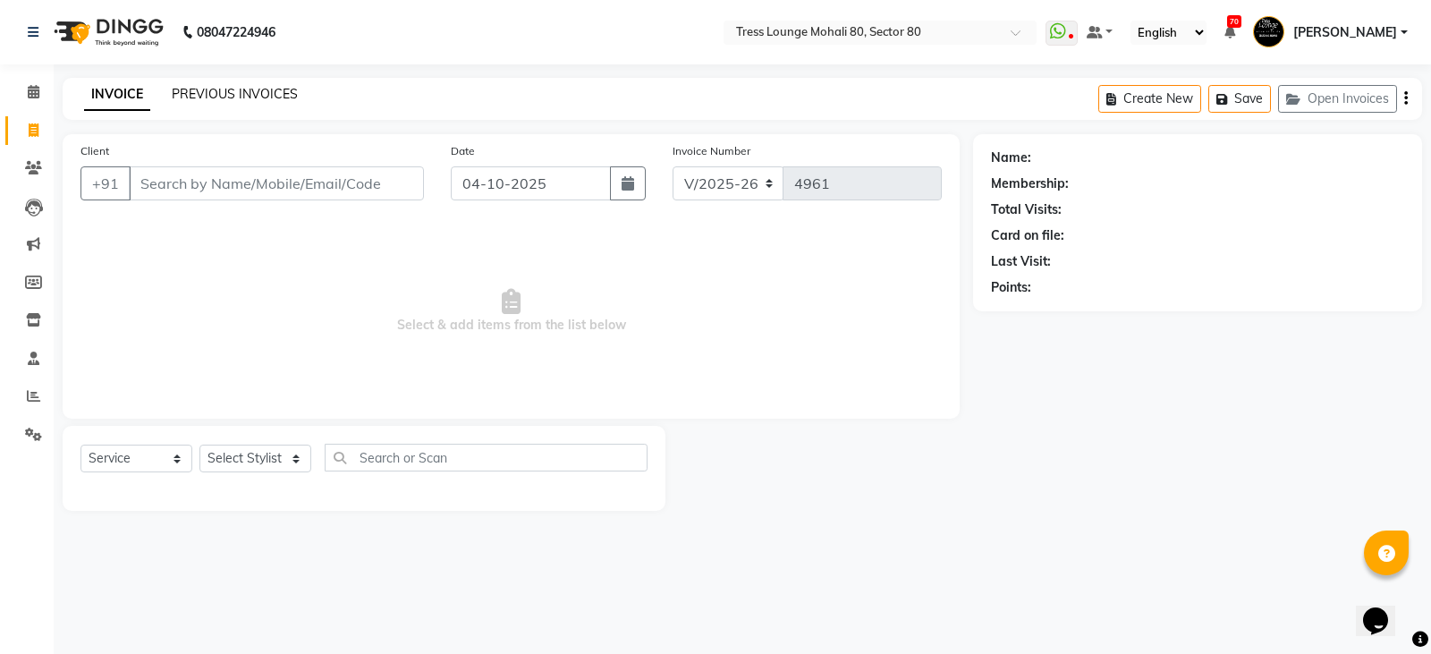
click at [231, 101] on link "PREVIOUS INVOICES" at bounding box center [235, 94] width 126 height 16
